Goal: Information Seeking & Learning: Learn about a topic

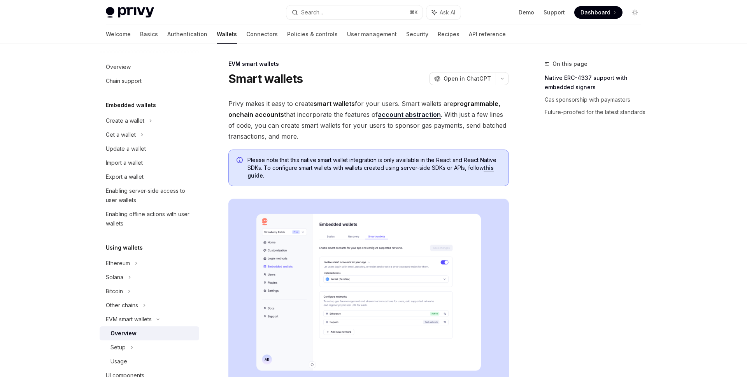
click at [490, 169] on link "this guide" at bounding box center [371, 171] width 246 height 15
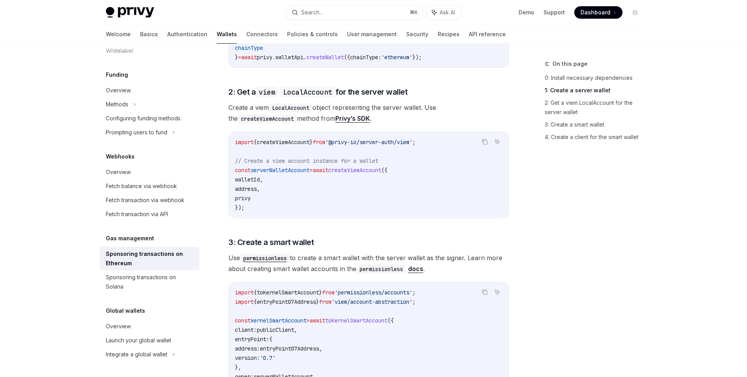
scroll to position [506, 0]
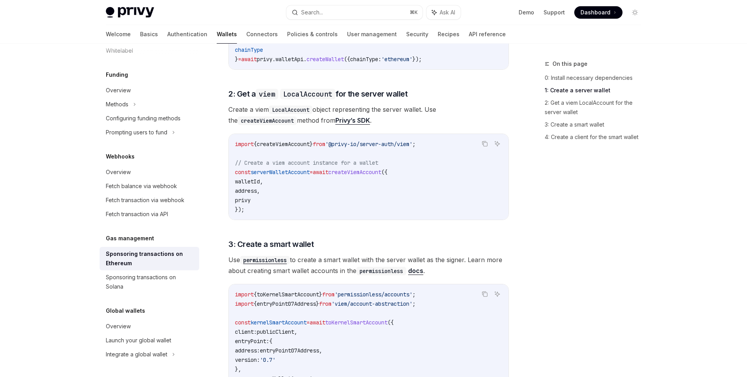
click at [377, 154] on code "import { createViemAccount } from '@privy-io/server-auth/viem' ; // Create a vi…" at bounding box center [368, 176] width 267 height 75
click at [388, 140] on span "'@privy-io/server-auth/viem'" at bounding box center [368, 143] width 87 height 7
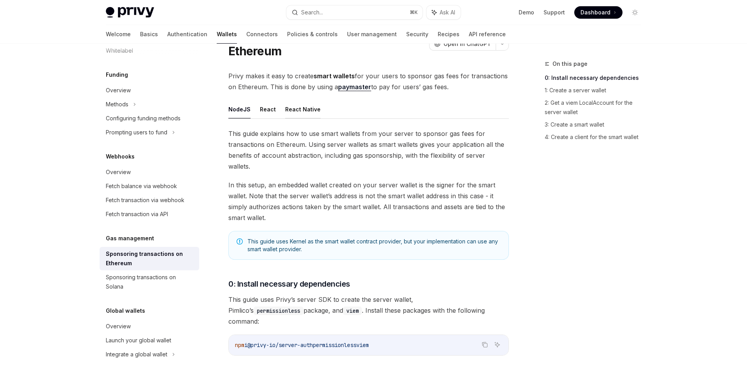
click at [306, 109] on button "React Native" at bounding box center [302, 109] width 35 height 18
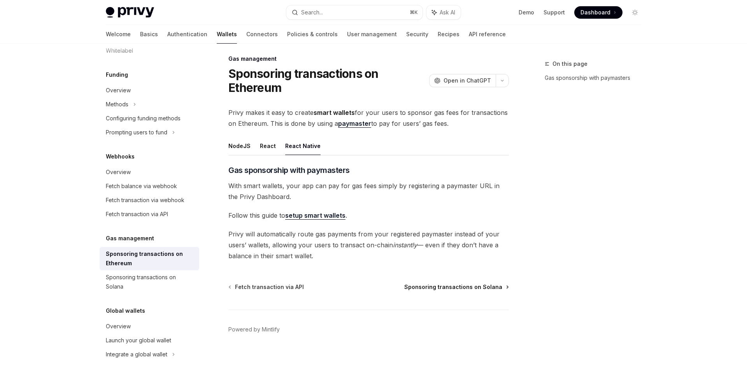
click at [453, 286] on span "Sponsoring transactions on Solana" at bounding box center [453, 287] width 98 height 8
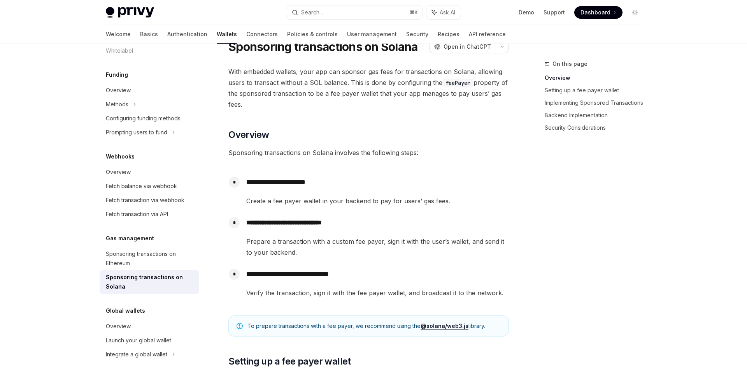
scroll to position [37, 0]
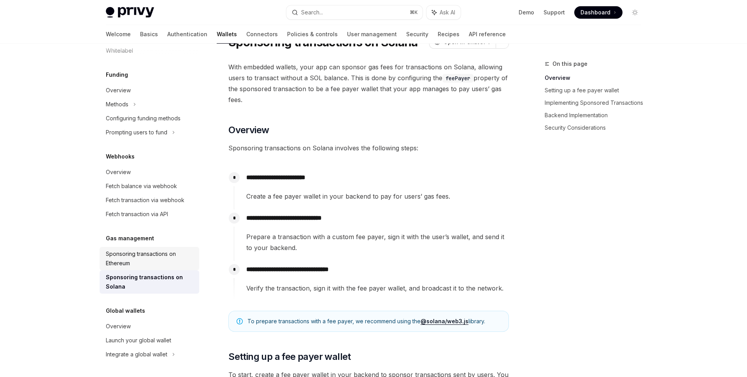
click at [139, 266] on div "Sponsoring transactions on Ethereum" at bounding box center [150, 258] width 89 height 19
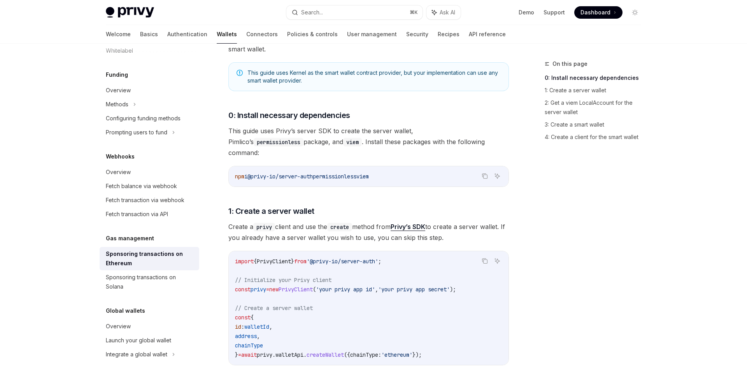
scroll to position [76, 0]
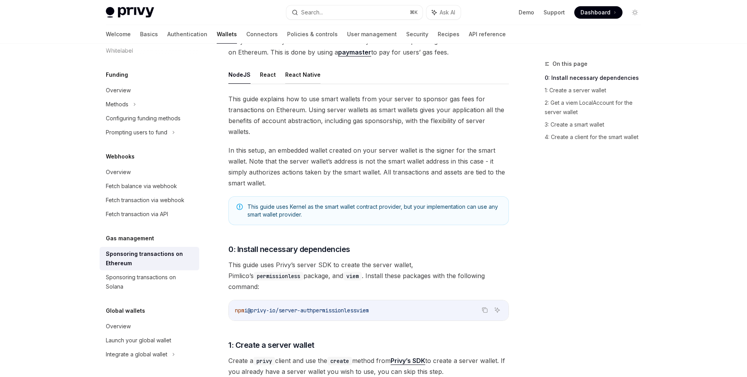
click at [302, 77] on button "React Native" at bounding box center [302, 74] width 35 height 18
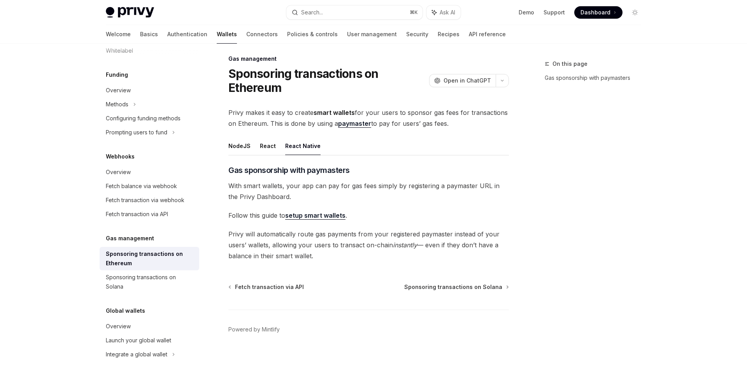
scroll to position [5, 0]
click at [270, 285] on span "Fetch transaction via API" at bounding box center [269, 287] width 69 height 8
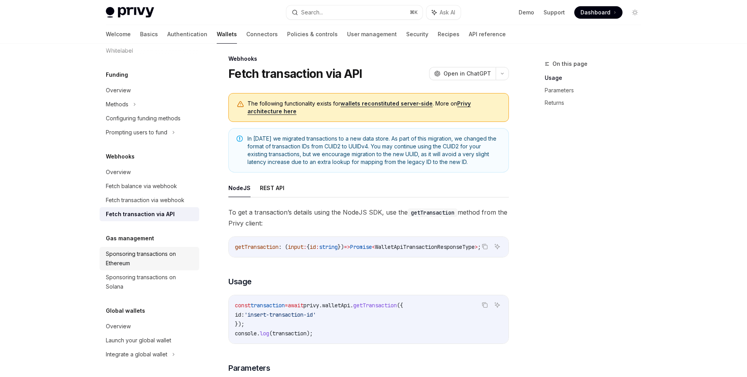
click at [157, 256] on div "Sponsoring transactions on Ethereum" at bounding box center [150, 258] width 89 height 19
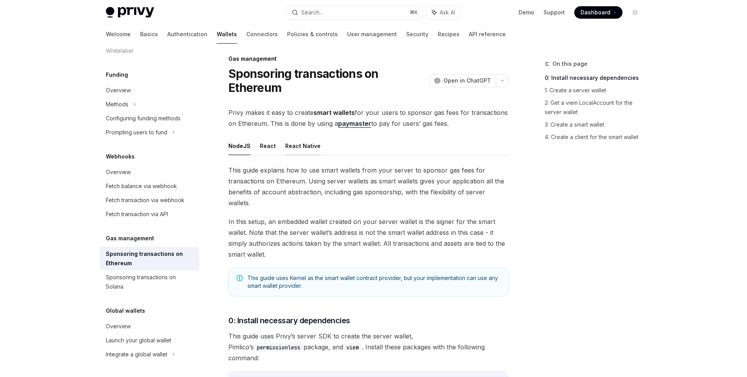
click at [311, 153] on button "React Native" at bounding box center [302, 146] width 35 height 18
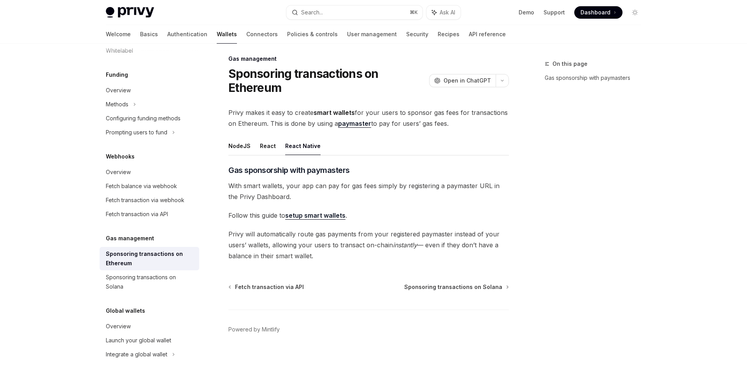
click at [325, 215] on link "setup smart wallets" at bounding box center [315, 215] width 60 height 8
type textarea "*"
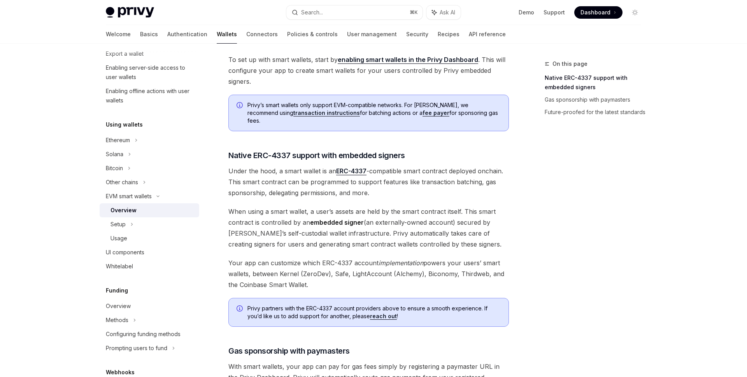
scroll to position [266, 0]
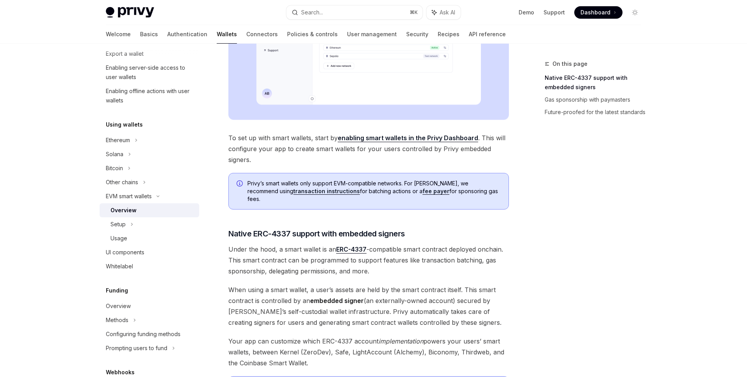
click at [293, 190] on link "transaction instructions" at bounding box center [326, 191] width 67 height 7
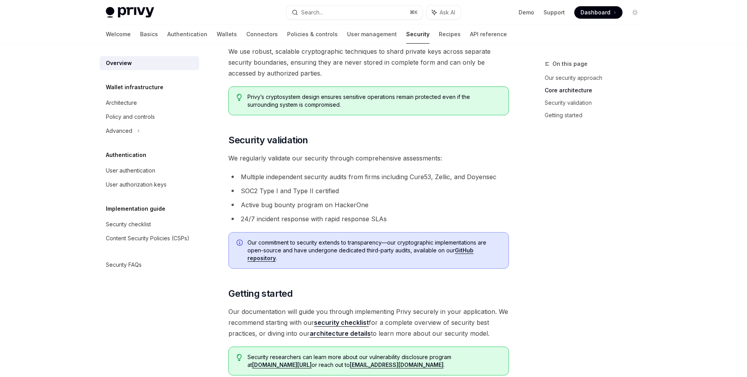
scroll to position [523, 0]
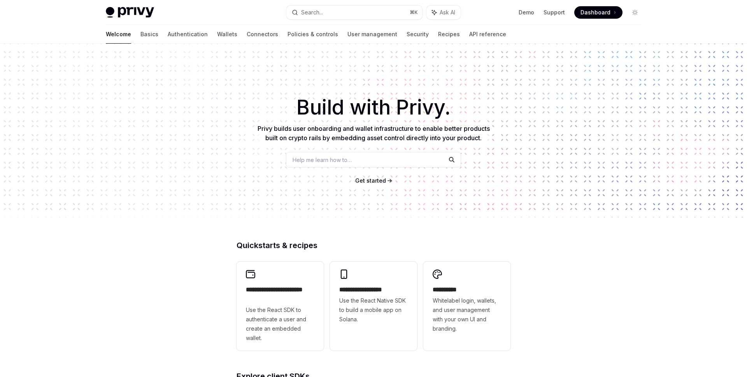
type textarea "*"
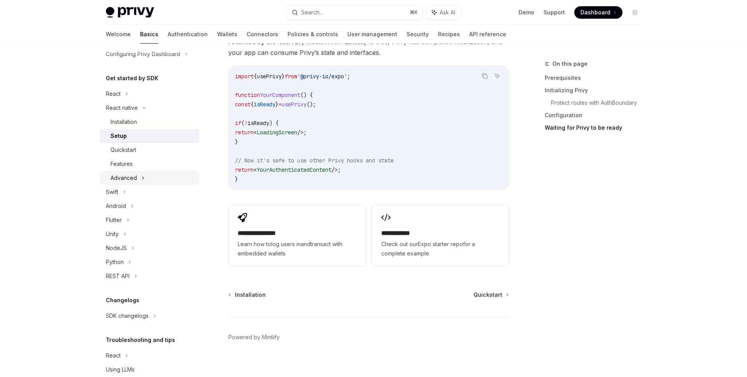
scroll to position [93, 0]
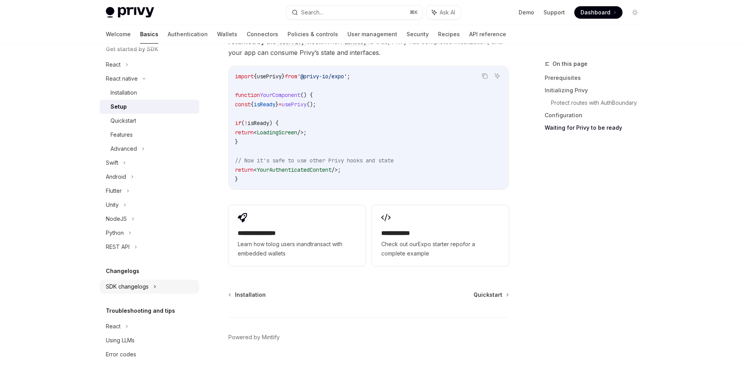
click at [121, 69] on div "SDK changelogs" at bounding box center [113, 64] width 15 height 9
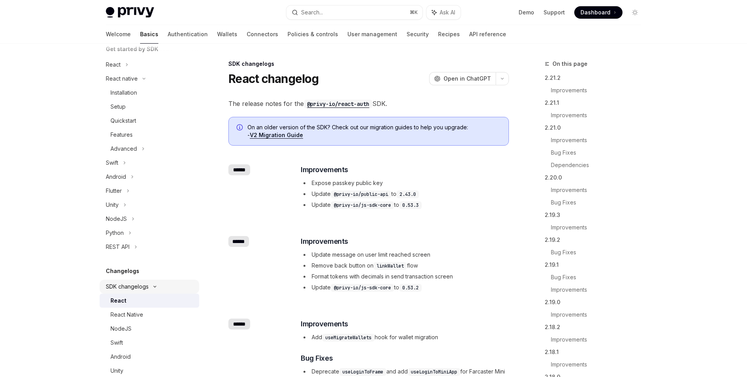
scroll to position [134, 0]
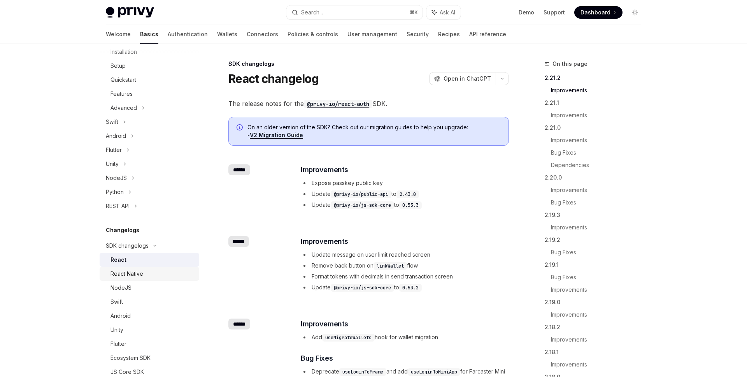
click at [132, 274] on div "React Native" at bounding box center [127, 273] width 33 height 9
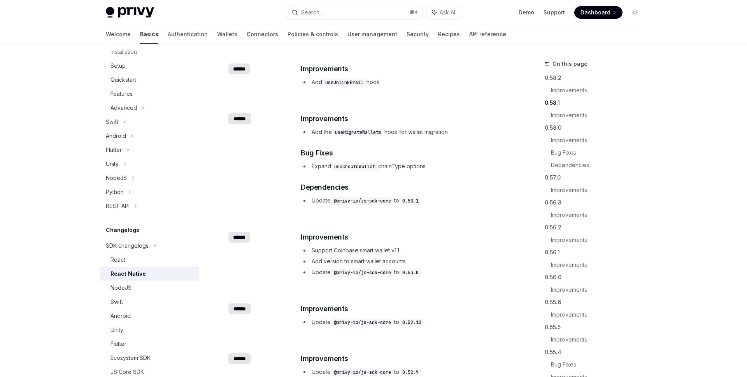
scroll to position [120, 0]
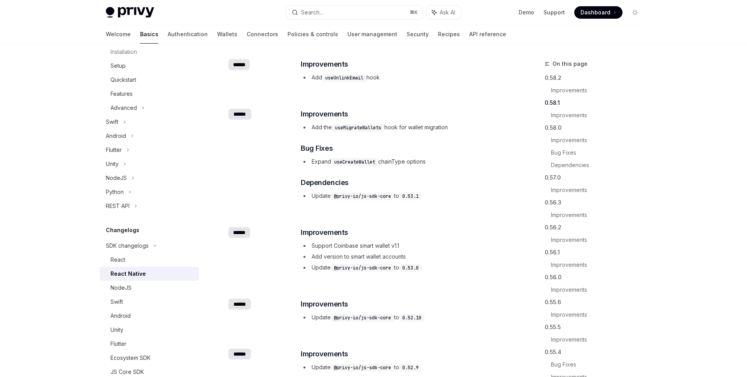
click at [335, 258] on li "Add version to smart wallet accounts" at bounding box center [404, 256] width 207 height 9
click at [370, 253] on li "Add version to smart wallet accounts" at bounding box center [404, 256] width 207 height 9
click at [323, 232] on span "Improvements" at bounding box center [324, 232] width 47 height 11
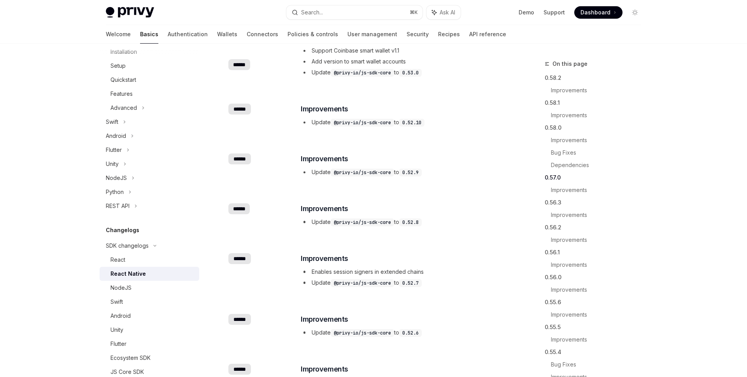
scroll to position [347, 0]
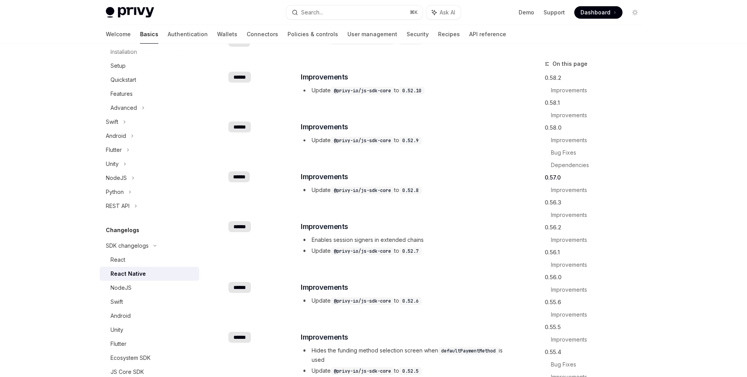
click at [376, 191] on code "@privy-io/js-sdk-core" at bounding box center [362, 190] width 63 height 8
click at [293, 176] on div "Navigate to header" at bounding box center [289, 176] width 9 height 9
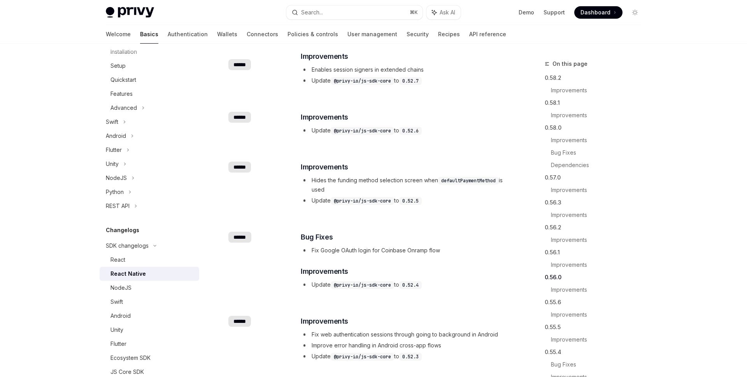
scroll to position [518, 0]
click at [220, 114] on div "Navigate to changelog" at bounding box center [217, 115] width 9 height 9
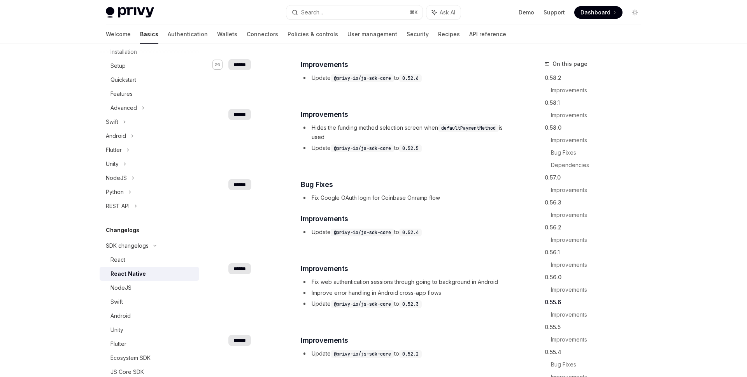
click at [220, 114] on div "Navigate to changelog" at bounding box center [217, 114] width 9 height 9
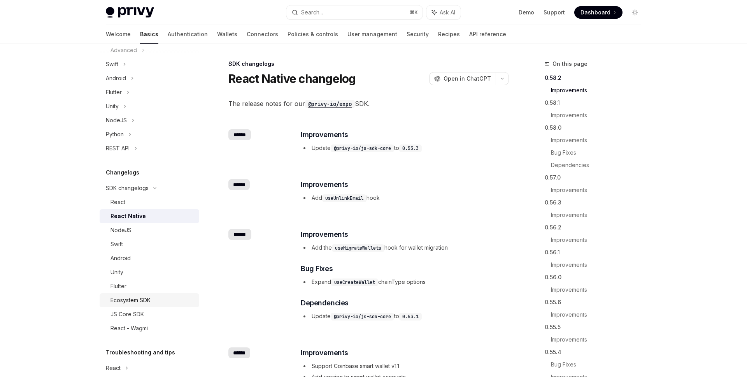
scroll to position [227, 0]
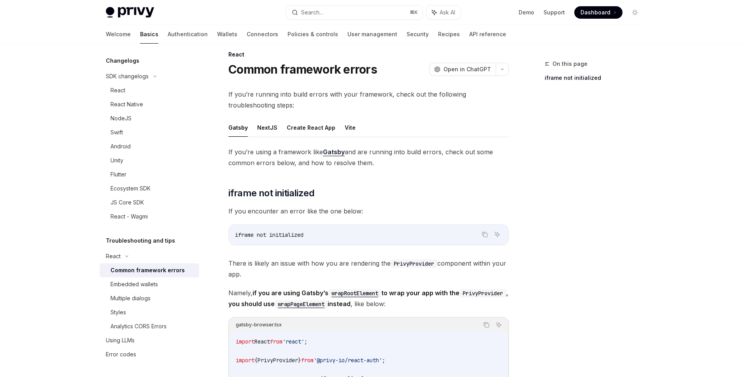
scroll to position [9, 0]
click at [137, 102] on div "React Native" at bounding box center [127, 104] width 33 height 9
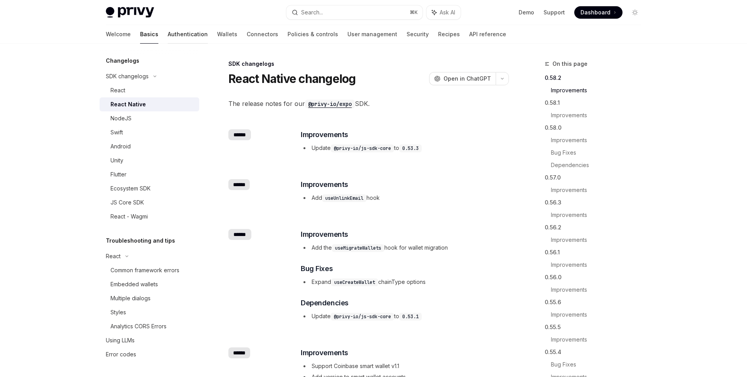
click at [168, 36] on link "Authentication" at bounding box center [188, 34] width 40 height 19
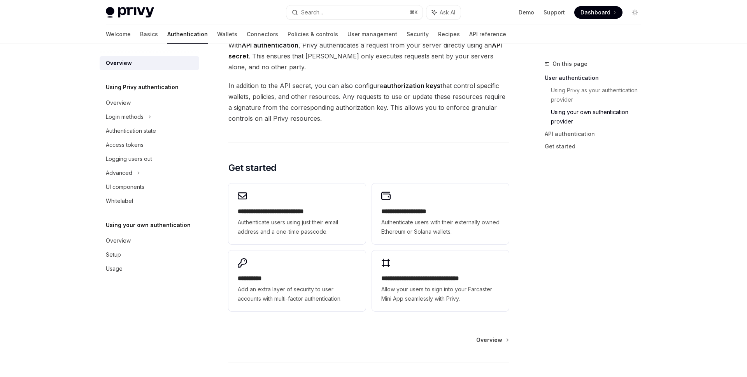
scroll to position [600, 0]
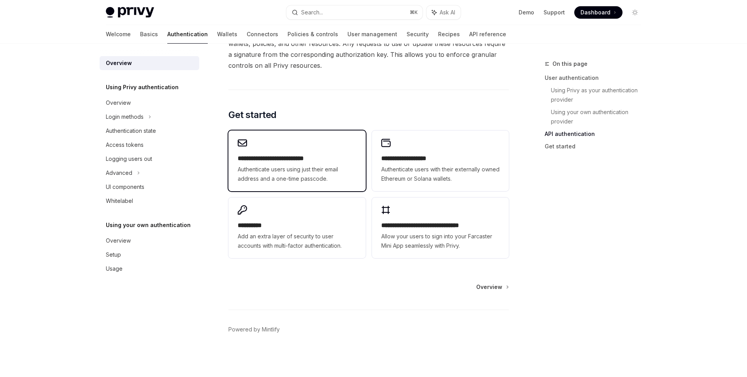
click at [307, 151] on div "**********" at bounding box center [296, 160] width 137 height 61
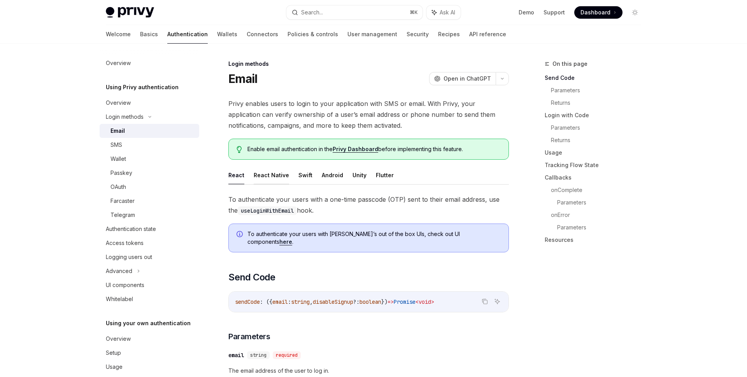
click at [274, 179] on button "React Native" at bounding box center [271, 175] width 35 height 18
type textarea "*"
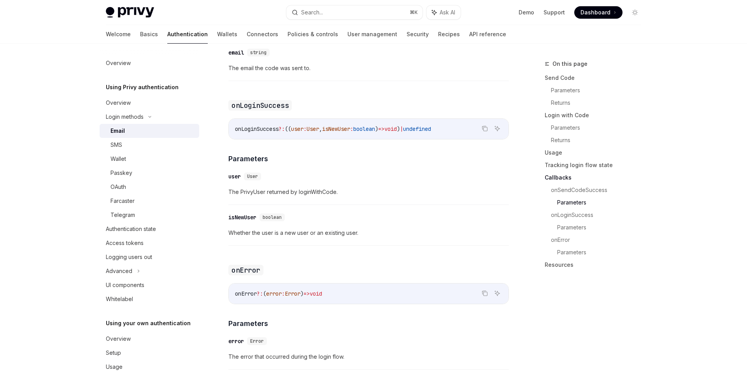
scroll to position [1504, 0]
